Goal: Use online tool/utility

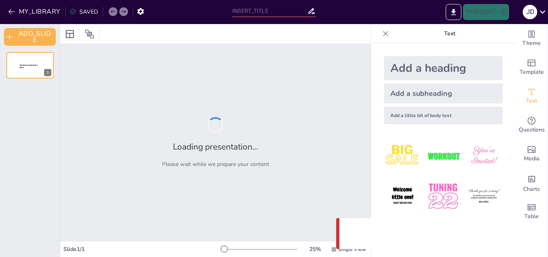
type input "Understanding Global Cities: Demographic Dynamics and Trends"
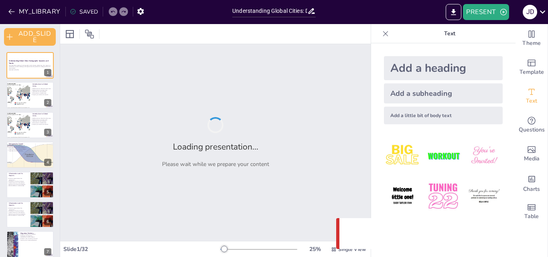
checkbox input "true"
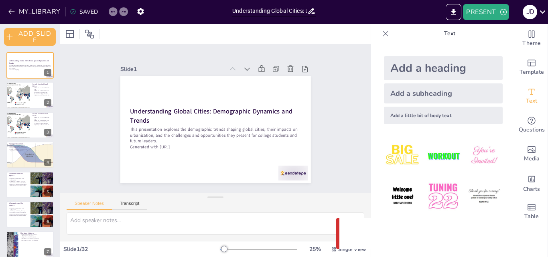
checkbox input "true"
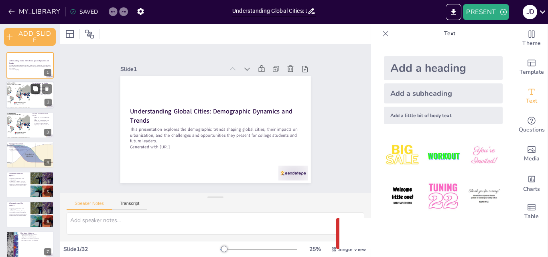
checkbox input "true"
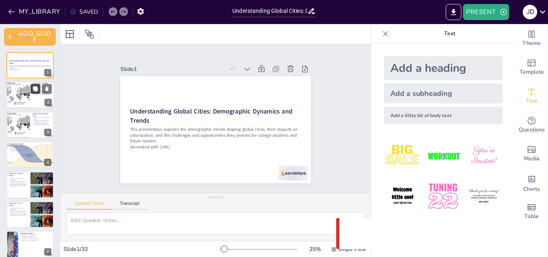
checkbox input "true"
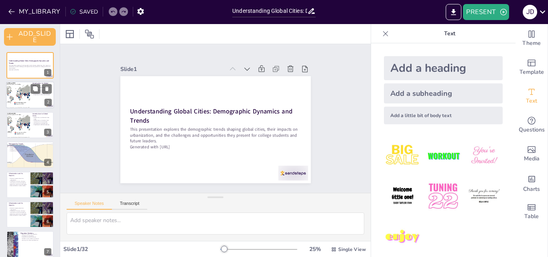
checkbox input "true"
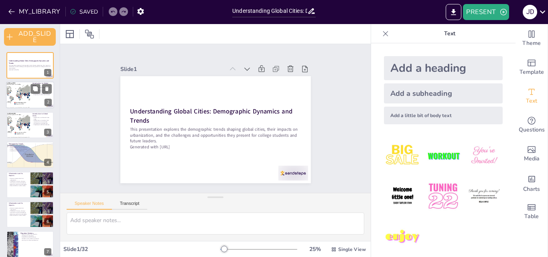
click at [25, 92] on div at bounding box center [18, 95] width 38 height 27
type textarea "Global cities hold significant power in shaping global economic, political, and…"
checkbox input "true"
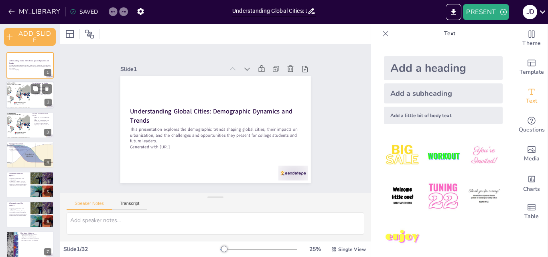
checkbox input "true"
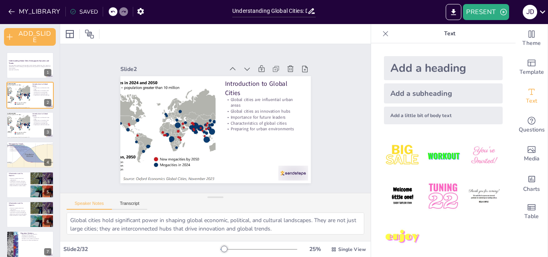
checkbox input "true"
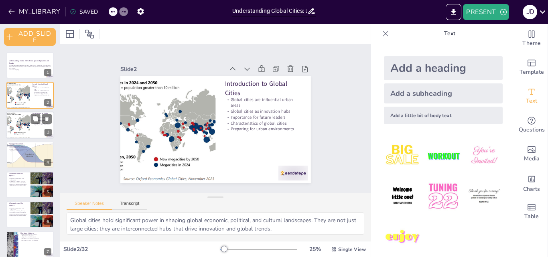
checkbox input "true"
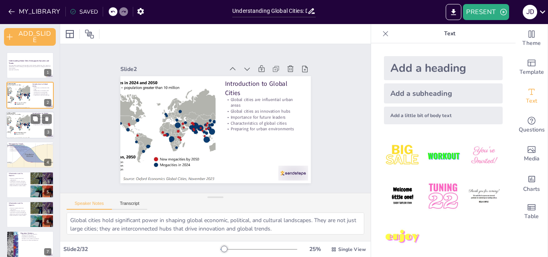
checkbox input "true"
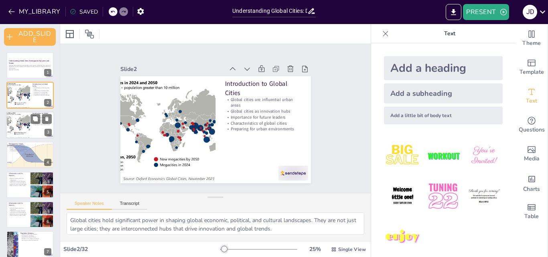
click at [22, 113] on div at bounding box center [18, 124] width 38 height 27
checkbox input "true"
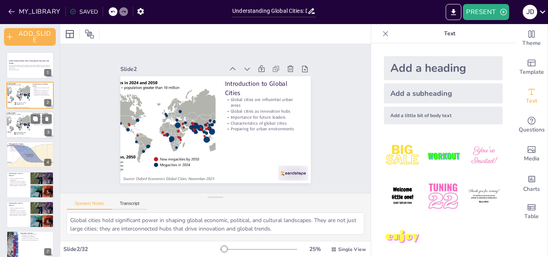
checkbox input "true"
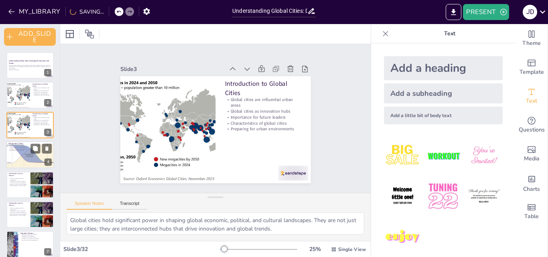
checkbox input "true"
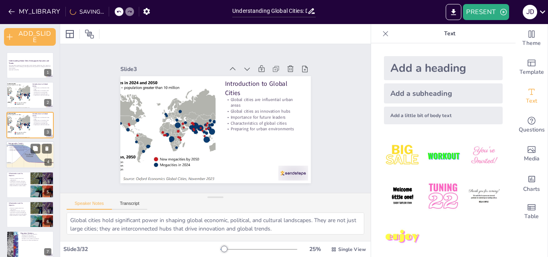
checkbox input "true"
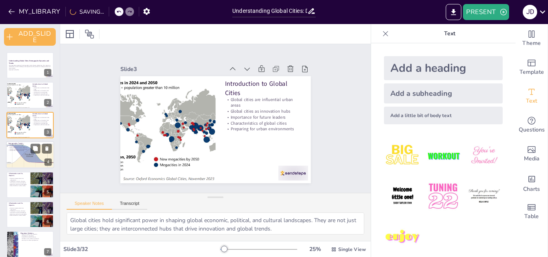
checkbox input "true"
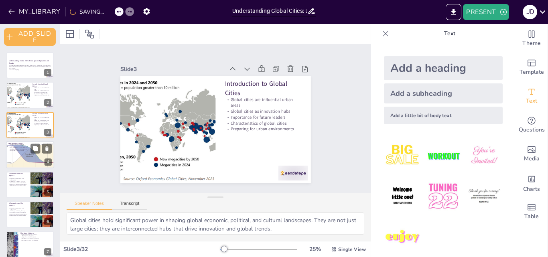
click at [27, 146] on p "Migration and cultural diversity" at bounding box center [29, 147] width 43 height 2
type textarea "Rapid population growth in global cities presents significant challenges, inclu…"
checkbox input "true"
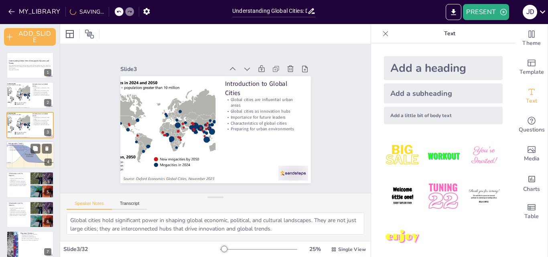
checkbox input "true"
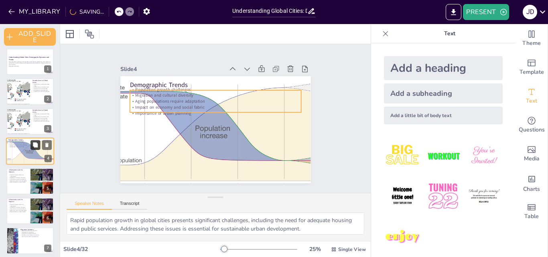
checkbox input "true"
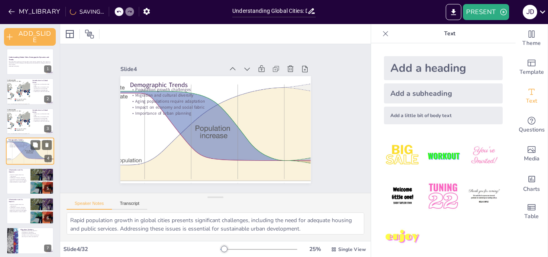
checkbox input "true"
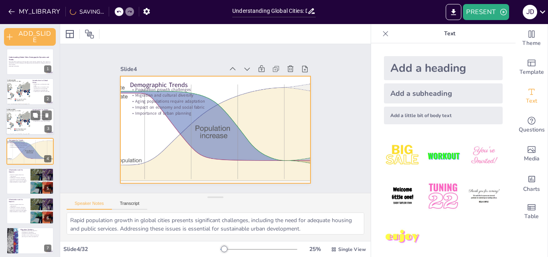
checkbox input "true"
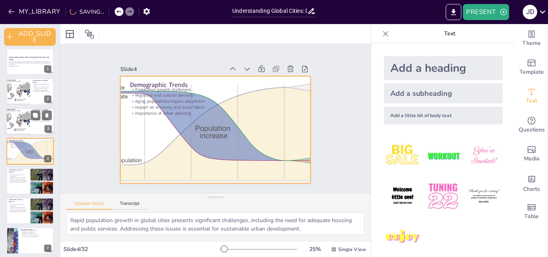
checkbox input "true"
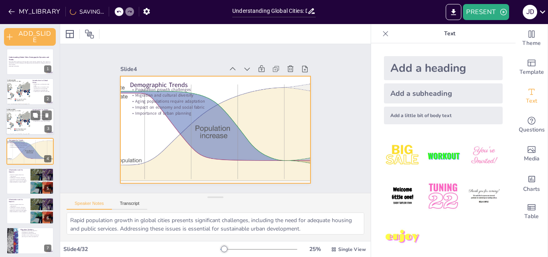
checkbox input "true"
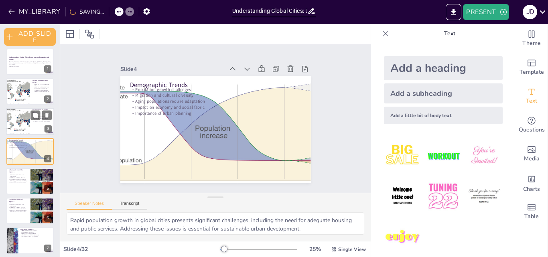
click at [10, 117] on div at bounding box center [18, 121] width 38 height 27
type textarea "Global cities hold significant power in shaping global economic, political, and…"
checkbox input "true"
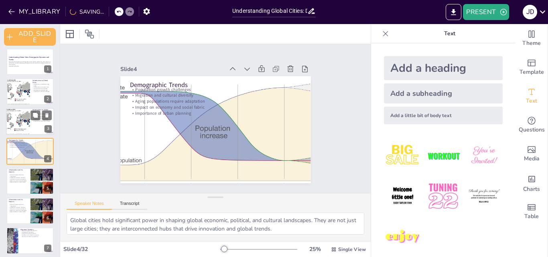
checkbox input "true"
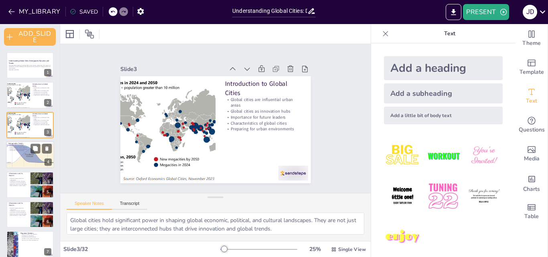
checkbox input "true"
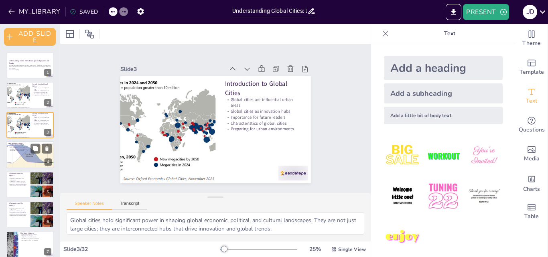
checkbox input "true"
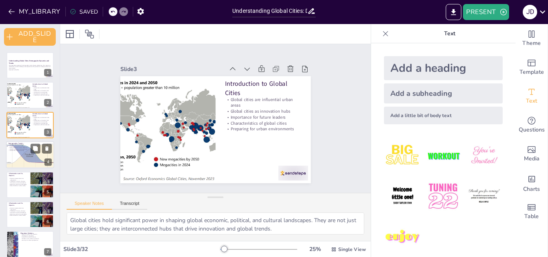
checkbox input "true"
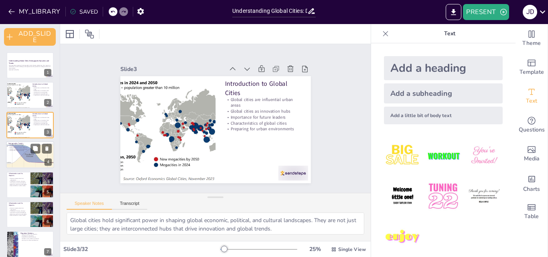
checkbox input "true"
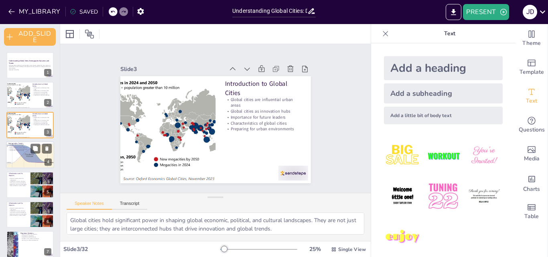
checkbox input "true"
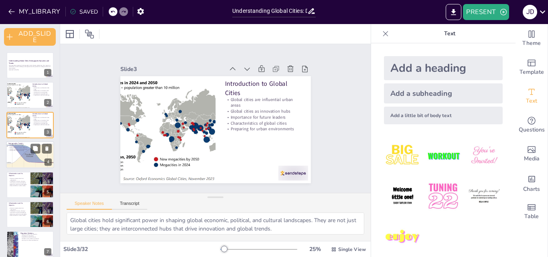
checkbox input "true"
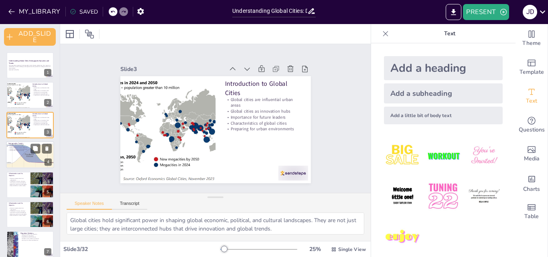
checkbox input "true"
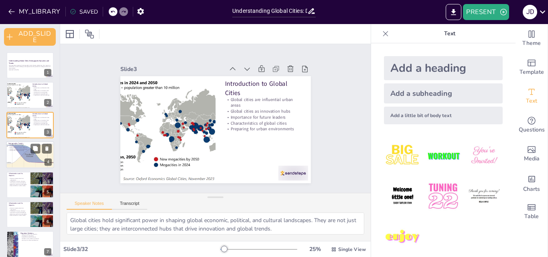
checkbox input "true"
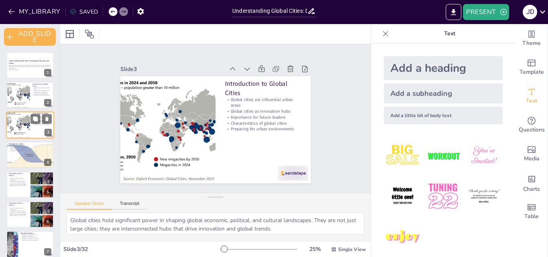
checkbox input "true"
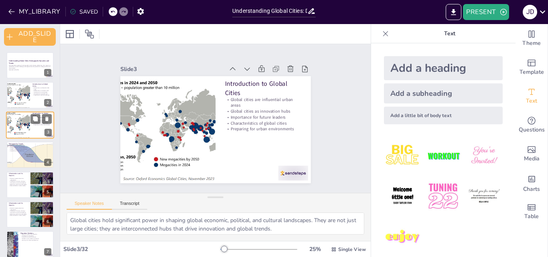
checkbox input "true"
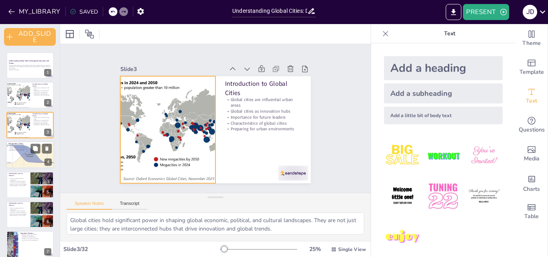
checkbox input "true"
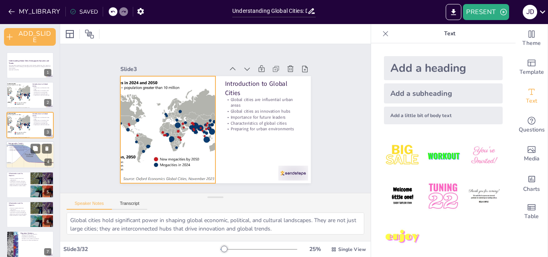
checkbox input "true"
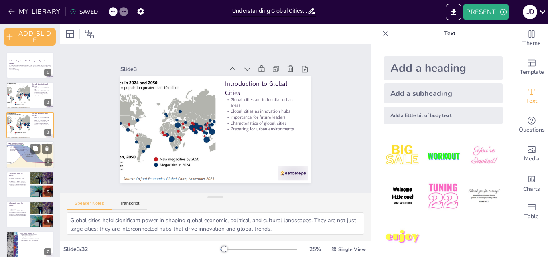
checkbox input "true"
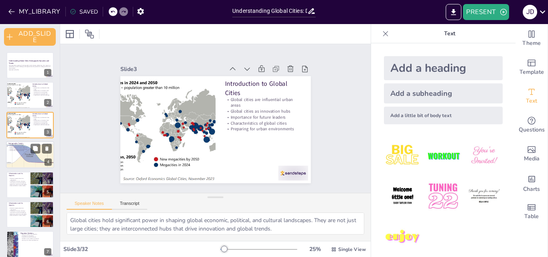
checkbox input "true"
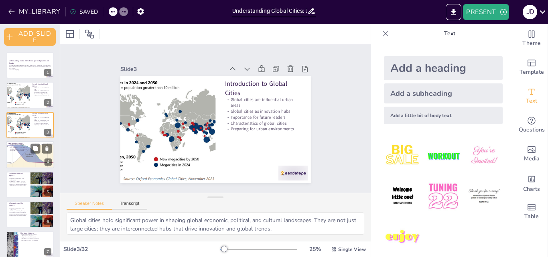
click at [18, 146] on p "Migration and cultural diversity" at bounding box center [29, 147] width 43 height 2
type textarea "Rapid population growth in global cities presents significant challenges, inclu…"
checkbox input "true"
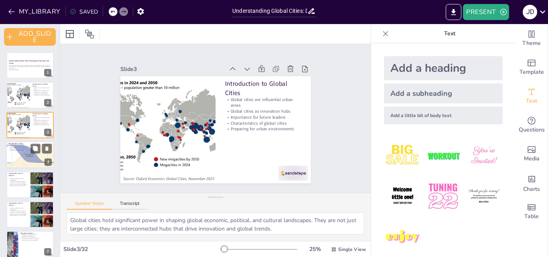
checkbox input "true"
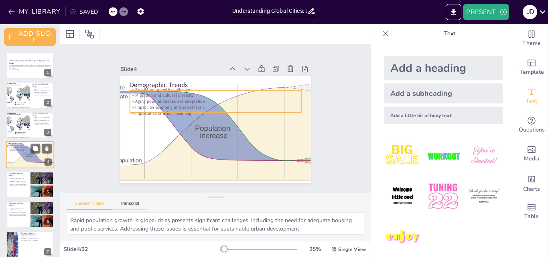
scroll to position [4, 0]
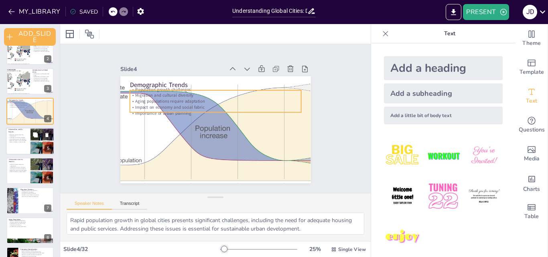
checkbox input "true"
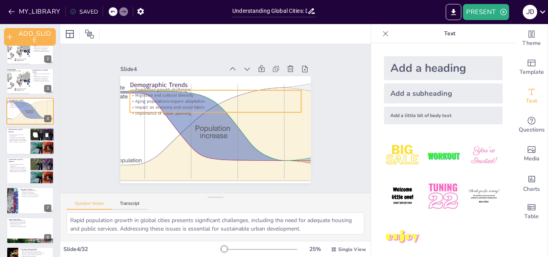
checkbox input "true"
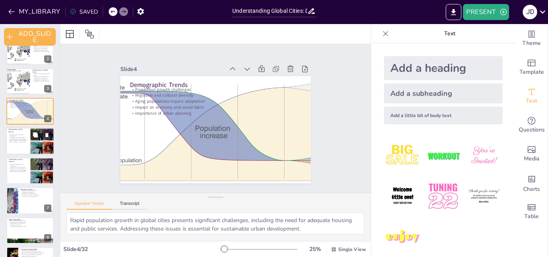
click at [19, 138] on p "Infrastructure strain and pollution" at bounding box center [17, 139] width 19 height 2
type textarea "Urbanization drives economic growth, creating job opportunities and fostering i…"
checkbox input "true"
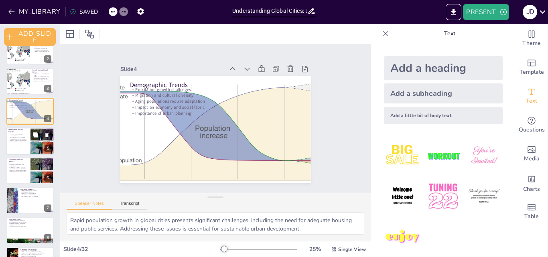
checkbox input "true"
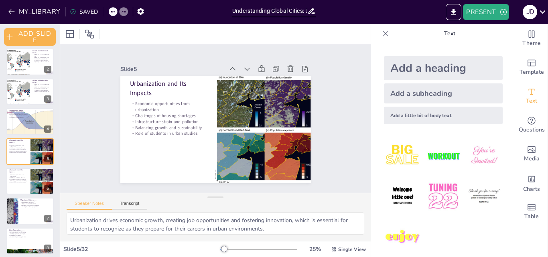
checkbox input "true"
click at [34, 179] on button at bounding box center [35, 175] width 10 height 10
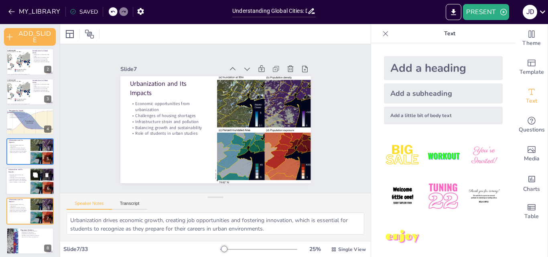
scroll to position [93, 0]
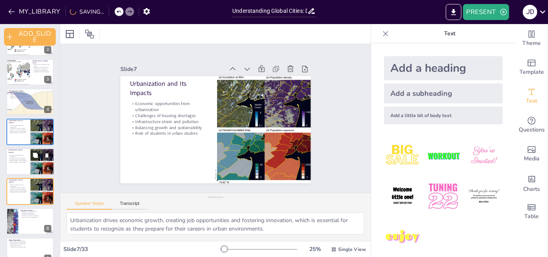
click at [30, 123] on div at bounding box center [42, 132] width 24 height 26
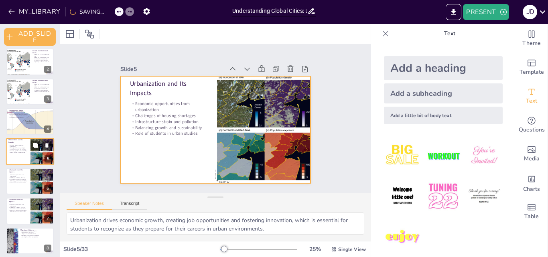
click at [26, 155] on div at bounding box center [30, 151] width 48 height 27
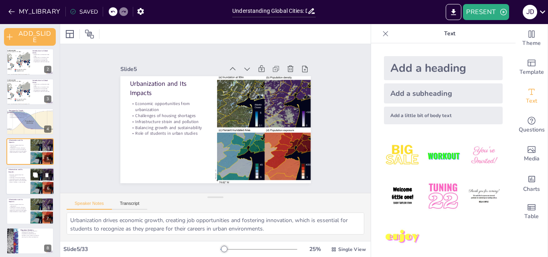
click at [23, 174] on p "Economic opportunities from urbanization" at bounding box center [17, 175] width 19 height 3
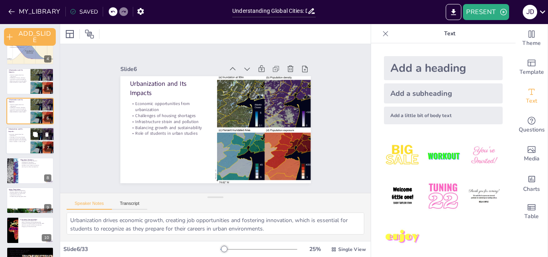
click at [25, 133] on div "Economic opportunities from urbanization Challenges of housing shortages Infras…" at bounding box center [17, 138] width 19 height 11
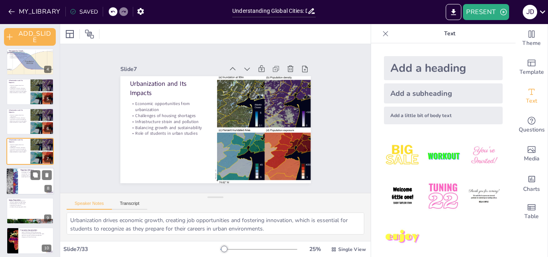
click at [29, 186] on div at bounding box center [30, 181] width 48 height 27
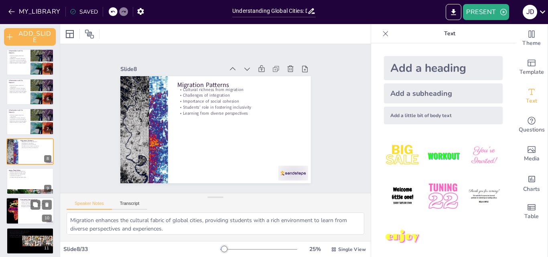
click at [30, 199] on p "Economic Opportunities" at bounding box center [35, 200] width 31 height 2
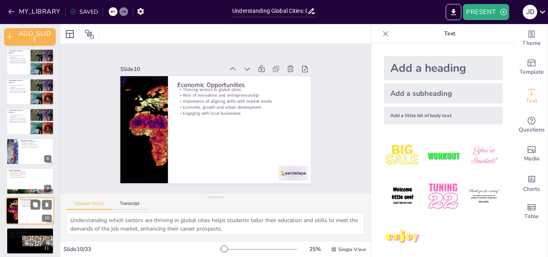
scroll to position [182, 0]
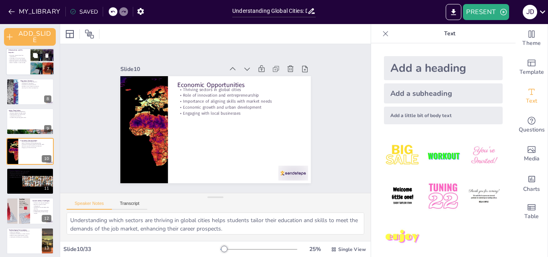
click at [28, 65] on div at bounding box center [30, 62] width 48 height 27
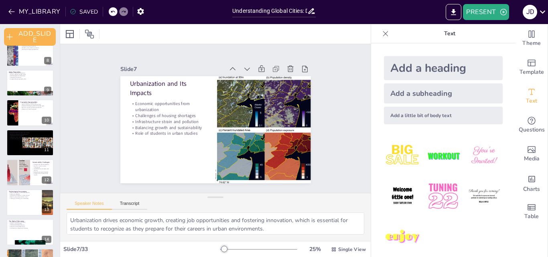
scroll to position [0, 0]
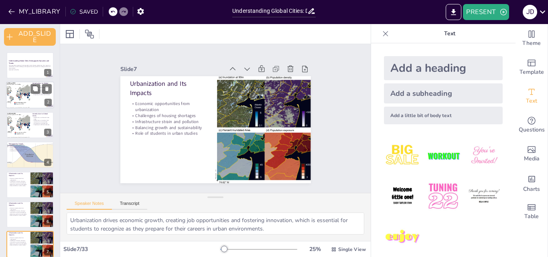
click at [19, 98] on div at bounding box center [18, 95] width 38 height 27
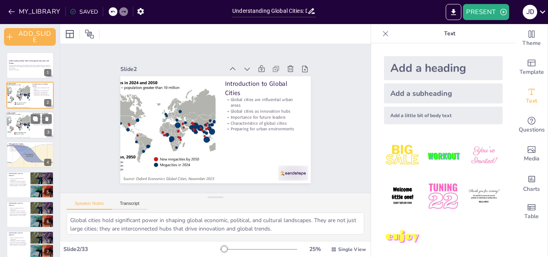
click at [20, 118] on div at bounding box center [18, 124] width 38 height 27
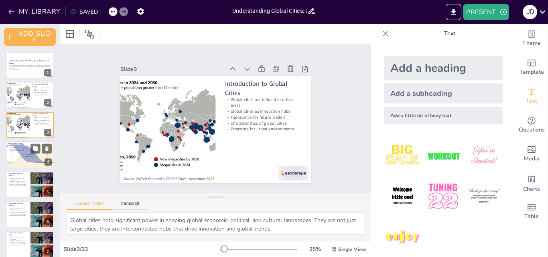
click at [29, 163] on div at bounding box center [29, 154] width 59 height 27
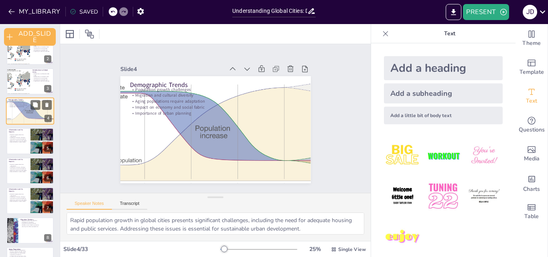
click at [29, 163] on div at bounding box center [29, 171] width 47 height 26
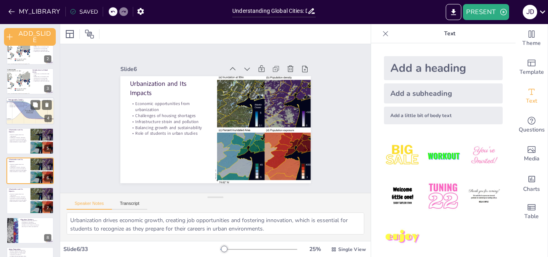
scroll to position [63, 0]
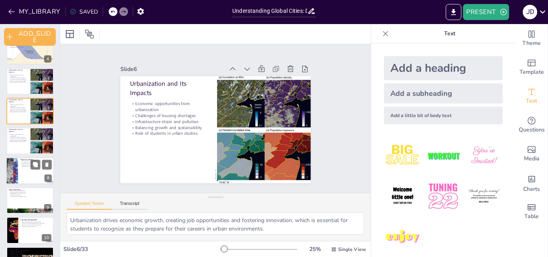
click at [29, 163] on p "Importance of social cohesion" at bounding box center [35, 164] width 31 height 2
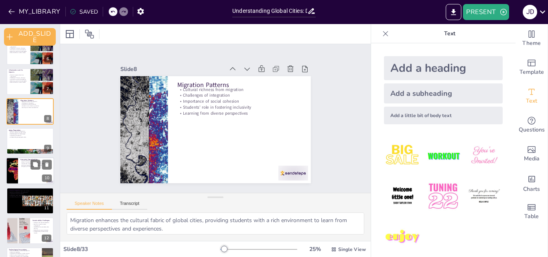
click at [29, 164] on p "Economic growth and urban development" at bounding box center [35, 165] width 31 height 2
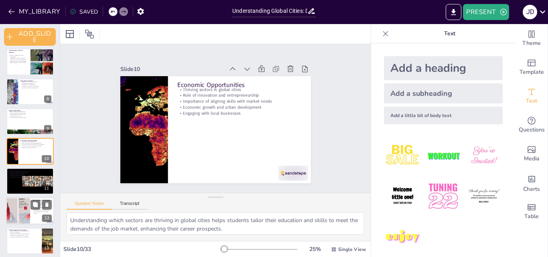
click at [10, 208] on div at bounding box center [18, 210] width 49 height 27
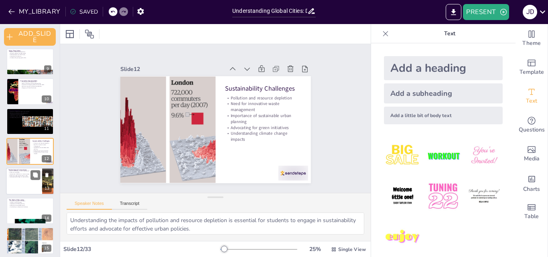
scroll to position [322, 0]
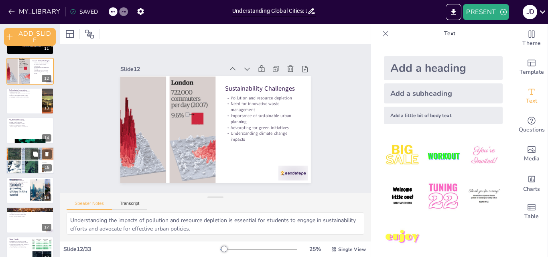
click at [33, 164] on div at bounding box center [30, 160] width 51 height 27
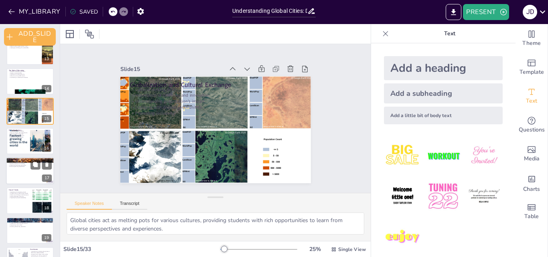
click at [28, 172] on div at bounding box center [30, 170] width 48 height 27
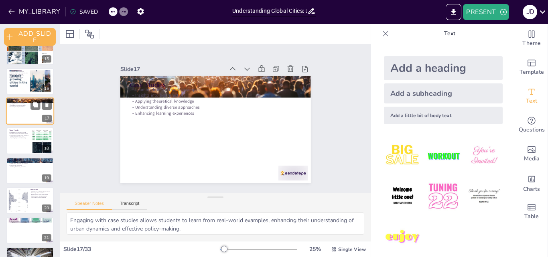
click at [28, 172] on div at bounding box center [29, 171] width 47 height 26
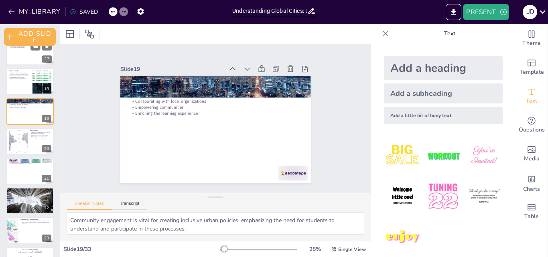
click at [28, 172] on div at bounding box center [29, 171] width 47 height 26
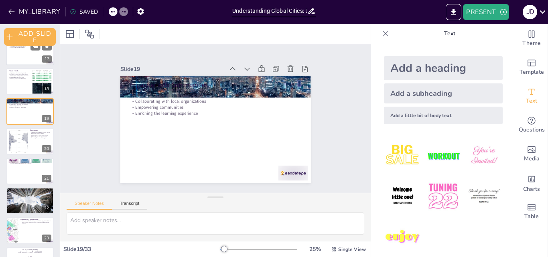
scroll to position [510, 0]
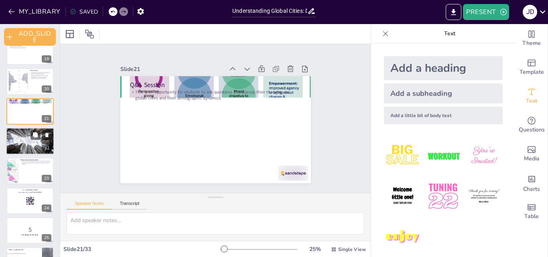
click at [17, 140] on div at bounding box center [30, 140] width 48 height 27
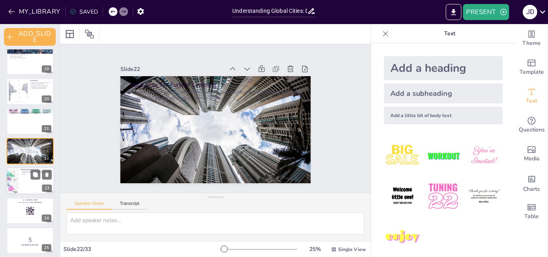
click at [18, 178] on div at bounding box center [30, 181] width 48 height 27
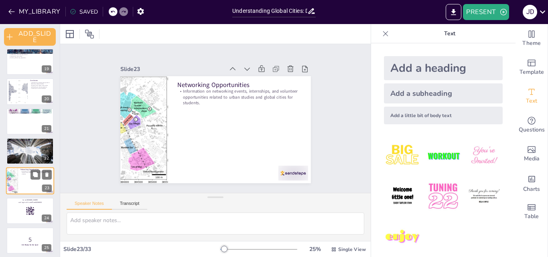
scroll to position [570, 0]
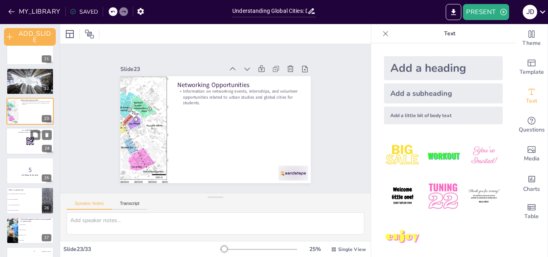
click at [18, 178] on div at bounding box center [29, 171] width 47 height 26
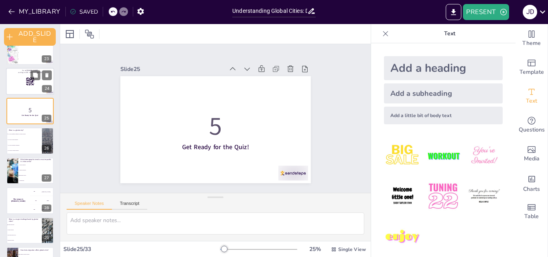
click at [18, 178] on li "Urbanization" at bounding box center [36, 180] width 36 height 5
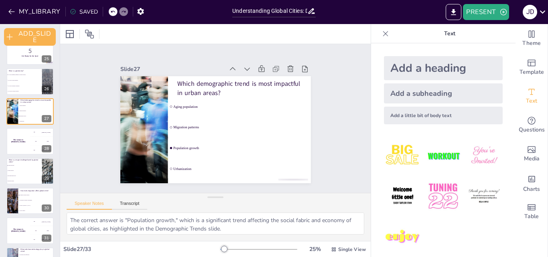
click at [18, 178] on li "Increased tourism" at bounding box center [24, 180] width 36 height 5
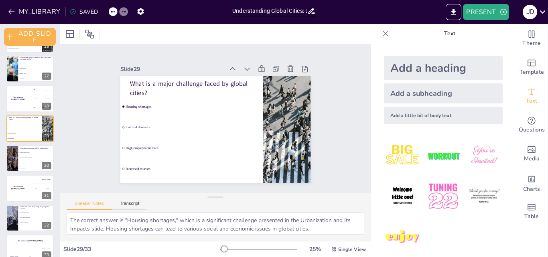
scroll to position [782, 0]
